Goal: Information Seeking & Learning: Learn about a topic

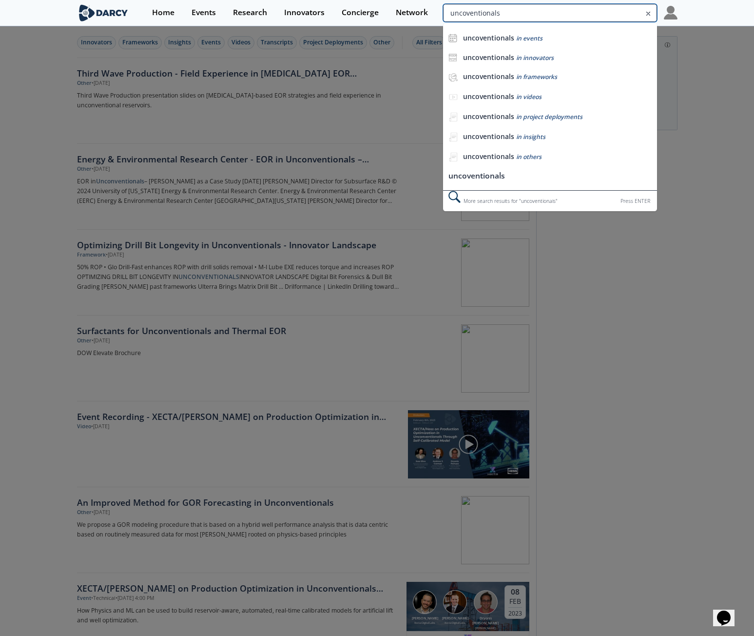
click at [619, 11] on input "uncoventionals" at bounding box center [550, 13] width 214 height 18
type input "artificial lift"
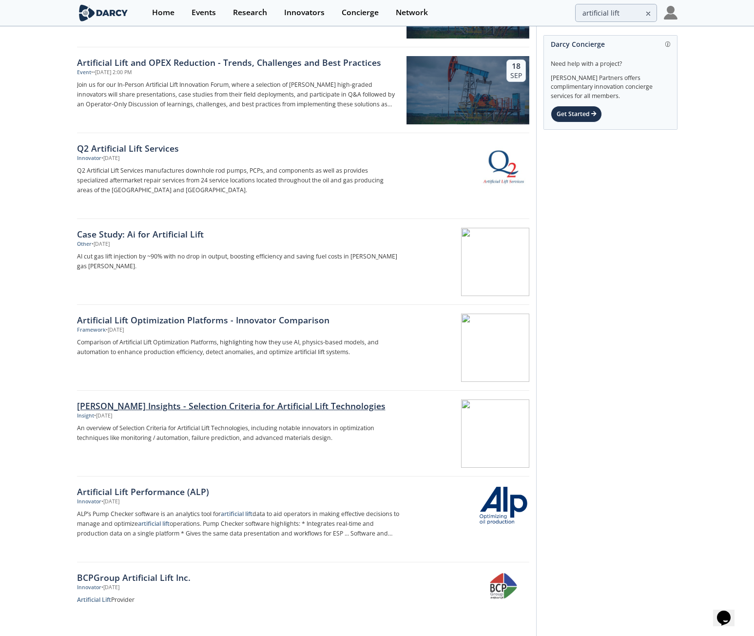
scroll to position [97, 0]
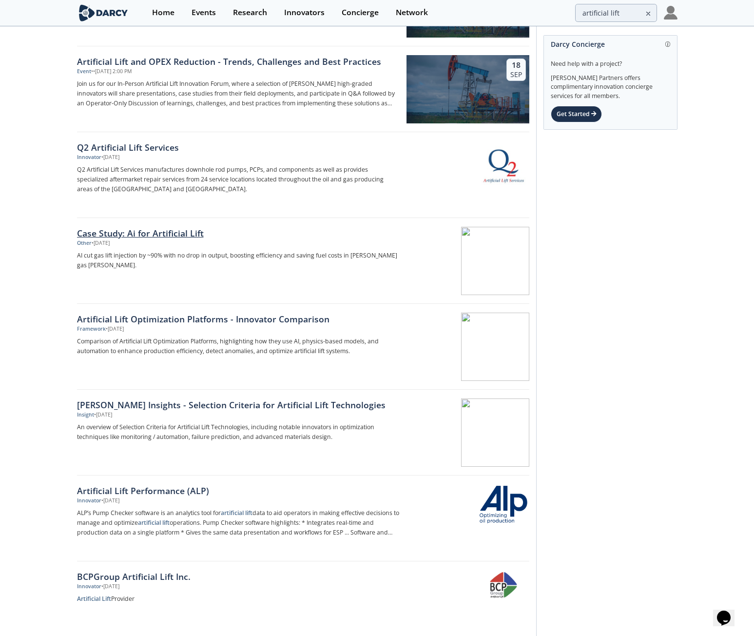
click at [191, 229] on div "Case Study: Ai for Artificial Lift" at bounding box center [238, 233] width 323 height 13
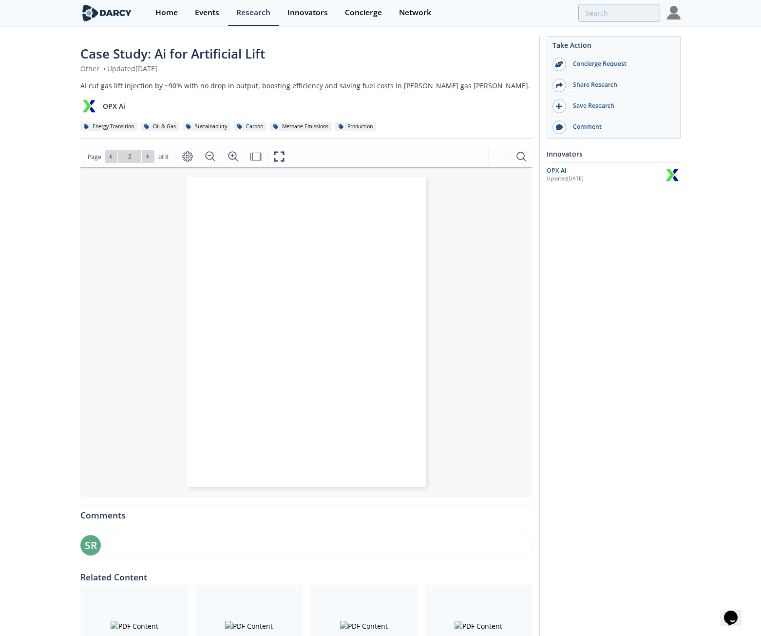
type input "2"
type input "4"
